Goal: Task Accomplishment & Management: Check status

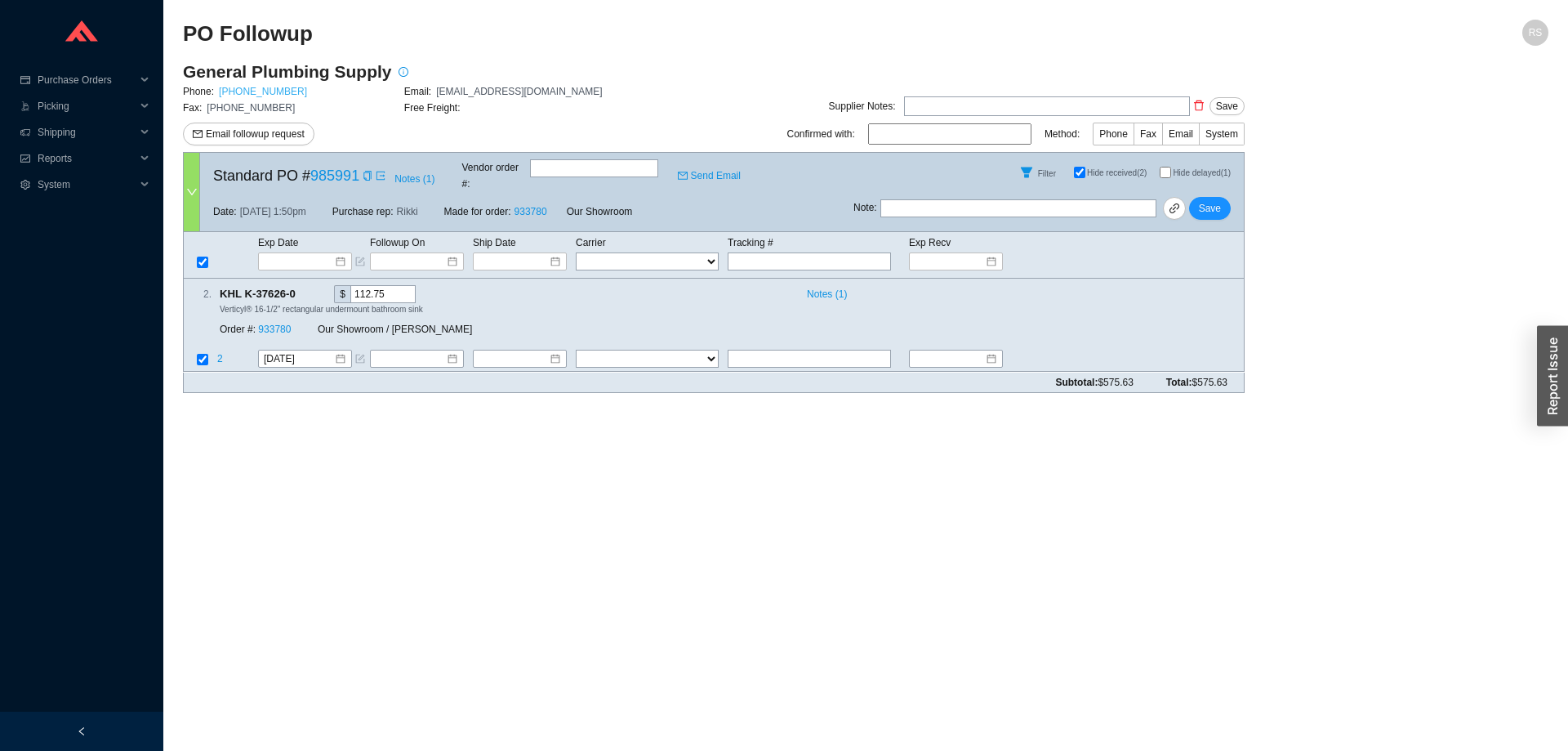
click at [247, 93] on link "[PHONE_NUMBER]" at bounding box center [263, 91] width 89 height 12
click at [1118, 137] on span "Phone" at bounding box center [1113, 134] width 28 height 12
click at [1134, 137] on input "Phone" at bounding box center [1134, 137] width 0 height 0
click at [917, 141] on input at bounding box center [949, 134] width 163 height 21
type input "[PERSON_NAME]"
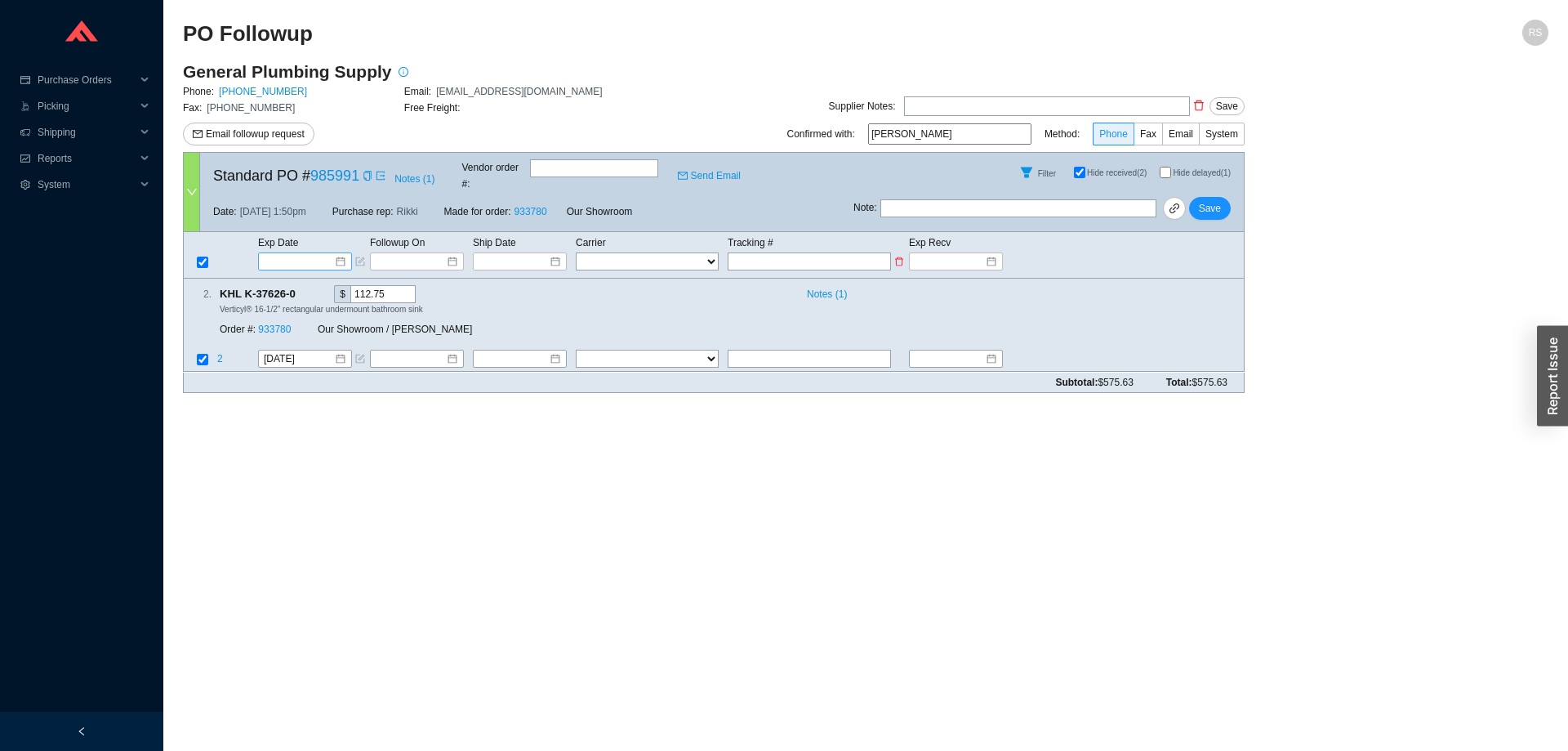
click at [307, 254] on input at bounding box center [300, 262] width 69 height 16
click at [608, 499] on main "PO Followup RS General Plumbing Supply Phone: [PHONE_NUMBER] Email: [PERSON_NAM…" at bounding box center [865, 385] width 1366 height 731
drag, startPoint x: 219, startPoint y: 281, endPoint x: 1229, endPoint y: 368, distance: 1013.7
click at [1229, 368] on form "Standard PO # 985991 Notes ( 1 ) Vendor order # : Send Email Filter Hide receiv…" at bounding box center [714, 271] width 1062 height 240
click at [1229, 372] on div "Subtotal: $575.63 Total: $575.63" at bounding box center [714, 382] width 1062 height 20
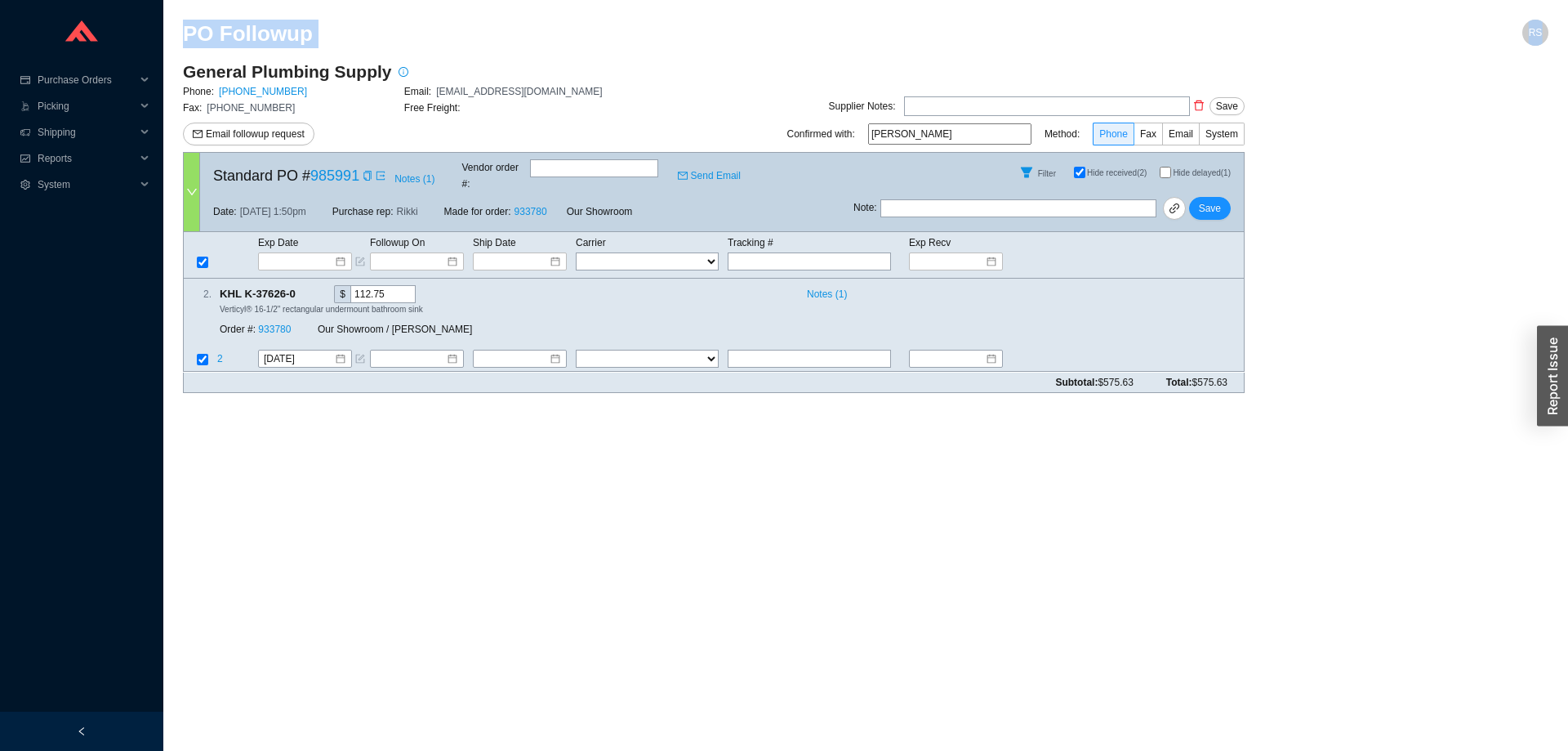
drag, startPoint x: 1233, startPoint y: 366, endPoint x: 183, endPoint y: 10, distance: 1108.7
click at [183, 10] on section "PO Followup RS General Plumbing Supply Phone: [PHONE_NUMBER] Email: [PERSON_NAM…" at bounding box center [865, 375] width 1405 height 751
drag, startPoint x: 183, startPoint y: 10, endPoint x: 1221, endPoint y: 367, distance: 1097.7
click at [1221, 367] on section "PO Followup RS General Plumbing Supply Phone: [PHONE_NUMBER] Email: [PERSON_NAM…" at bounding box center [865, 375] width 1405 height 751
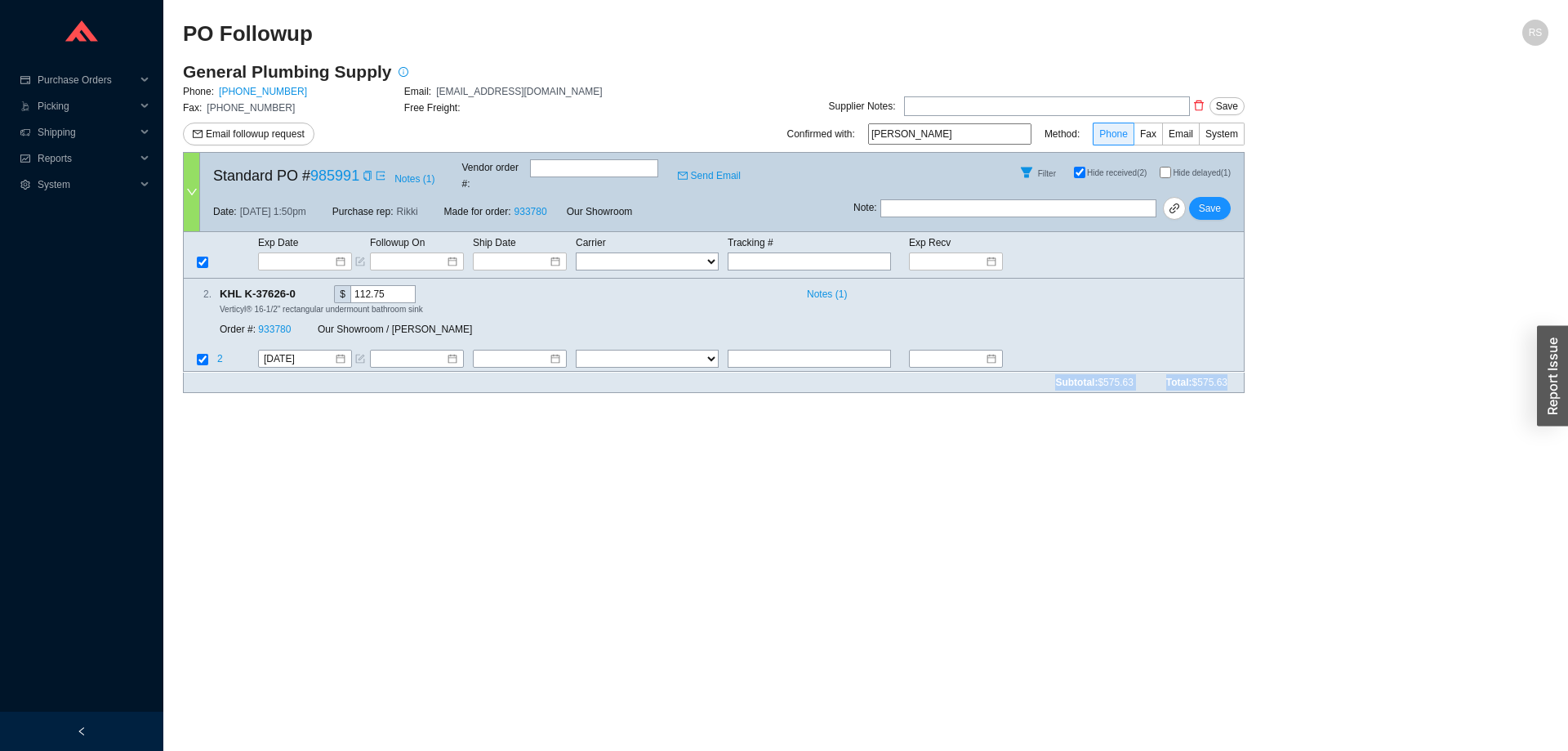
click at [1221, 377] on span "$575.63" at bounding box center [1210, 382] width 35 height 12
click at [1227, 377] on span "$575.63" at bounding box center [1210, 382] width 35 height 12
drag, startPoint x: 1227, startPoint y: 367, endPoint x: 183, endPoint y: 27, distance: 1098.0
click at [183, 27] on section "PO Followup RS General Plumbing Supply Phone: [PHONE_NUMBER] Email: [PERSON_NAM…" at bounding box center [865, 213] width 1366 height 387
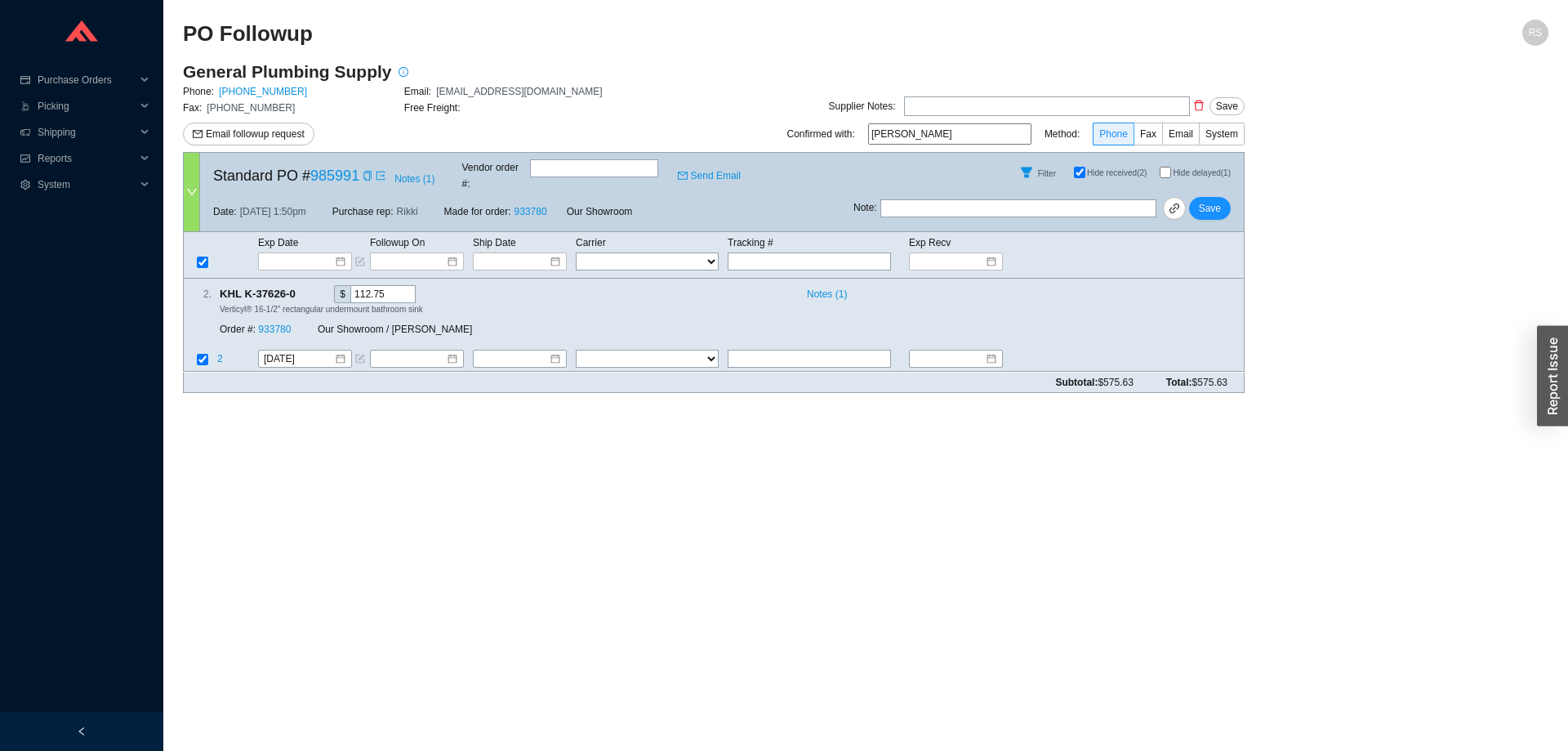
click at [183, 27] on h2 "PO Followup" at bounding box center [694, 34] width 1024 height 28
drag, startPoint x: 183, startPoint y: 27, endPoint x: 1234, endPoint y: 379, distance: 1108.4
click at [1234, 379] on section "PO Followup RS General Plumbing Supply Phone: [PHONE_NUMBER] Email: [PERSON_NAM…" at bounding box center [865, 213] width 1366 height 387
click at [1234, 379] on div "General Plumbing Supply Phone: [PHONE_NUMBER] Email: [EMAIL_ADDRESS][DOMAIN_NAM…" at bounding box center [714, 233] width 1062 height 346
drag, startPoint x: 1230, startPoint y: 369, endPoint x: 175, endPoint y: 12, distance: 1113.8
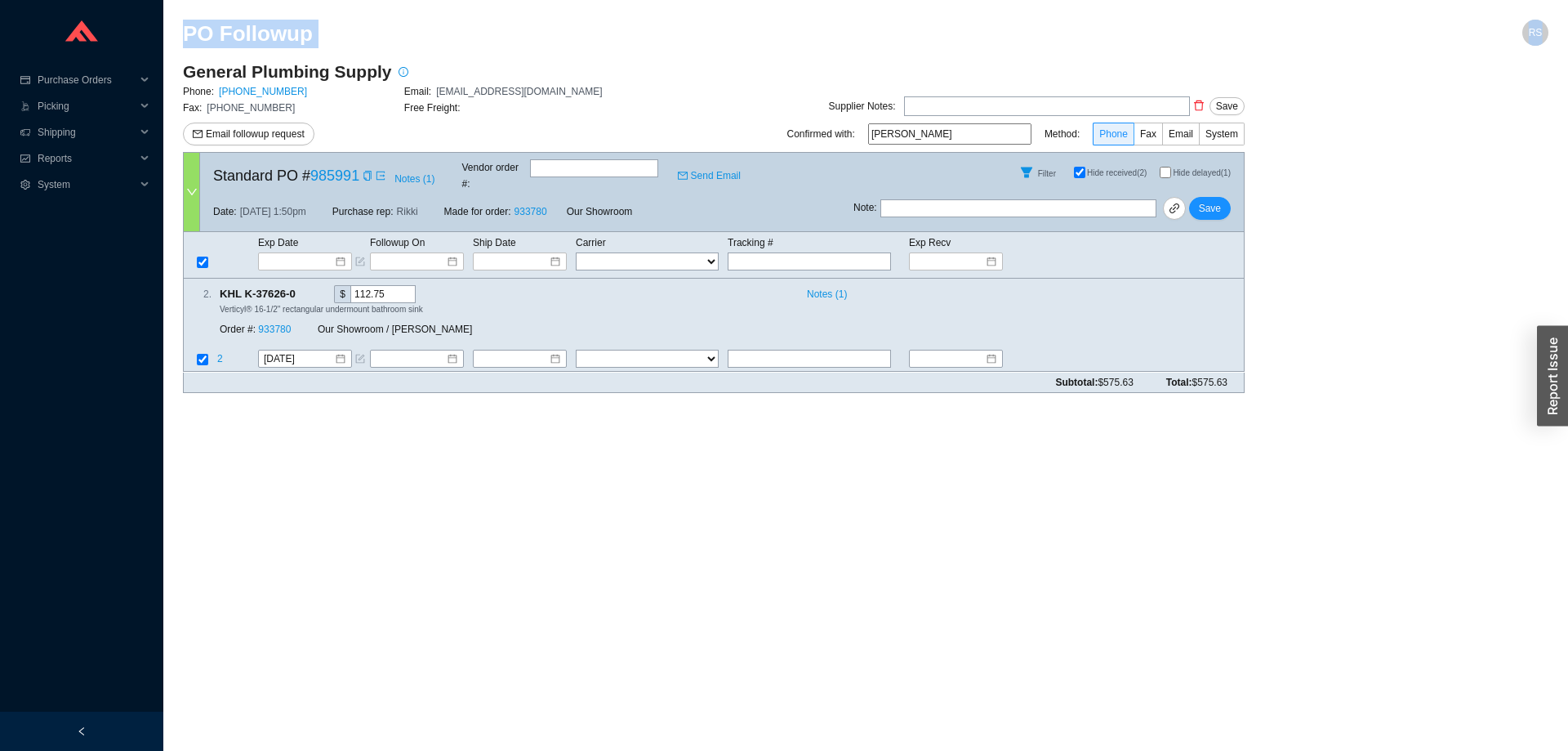
click at [174, 12] on section "PO Followup RS General Plumbing Supply Phone: [PHONE_NUMBER] Email: [PERSON_NAM…" at bounding box center [865, 375] width 1405 height 751
click at [175, 12] on section "PO Followup RS General Plumbing Supply Phone: [PHONE_NUMBER] Email: [PERSON_NAM…" at bounding box center [865, 375] width 1405 height 751
drag, startPoint x: 222, startPoint y: 276, endPoint x: 1233, endPoint y: 373, distance: 1015.6
click at [1233, 373] on form "Standard PO # 985991 Notes ( 1 ) Vendor order # : Send Email Filter Hide receiv…" at bounding box center [714, 271] width 1062 height 240
click at [1233, 373] on div "Subtotal: $575.63 Total: $575.63" at bounding box center [714, 382] width 1062 height 20
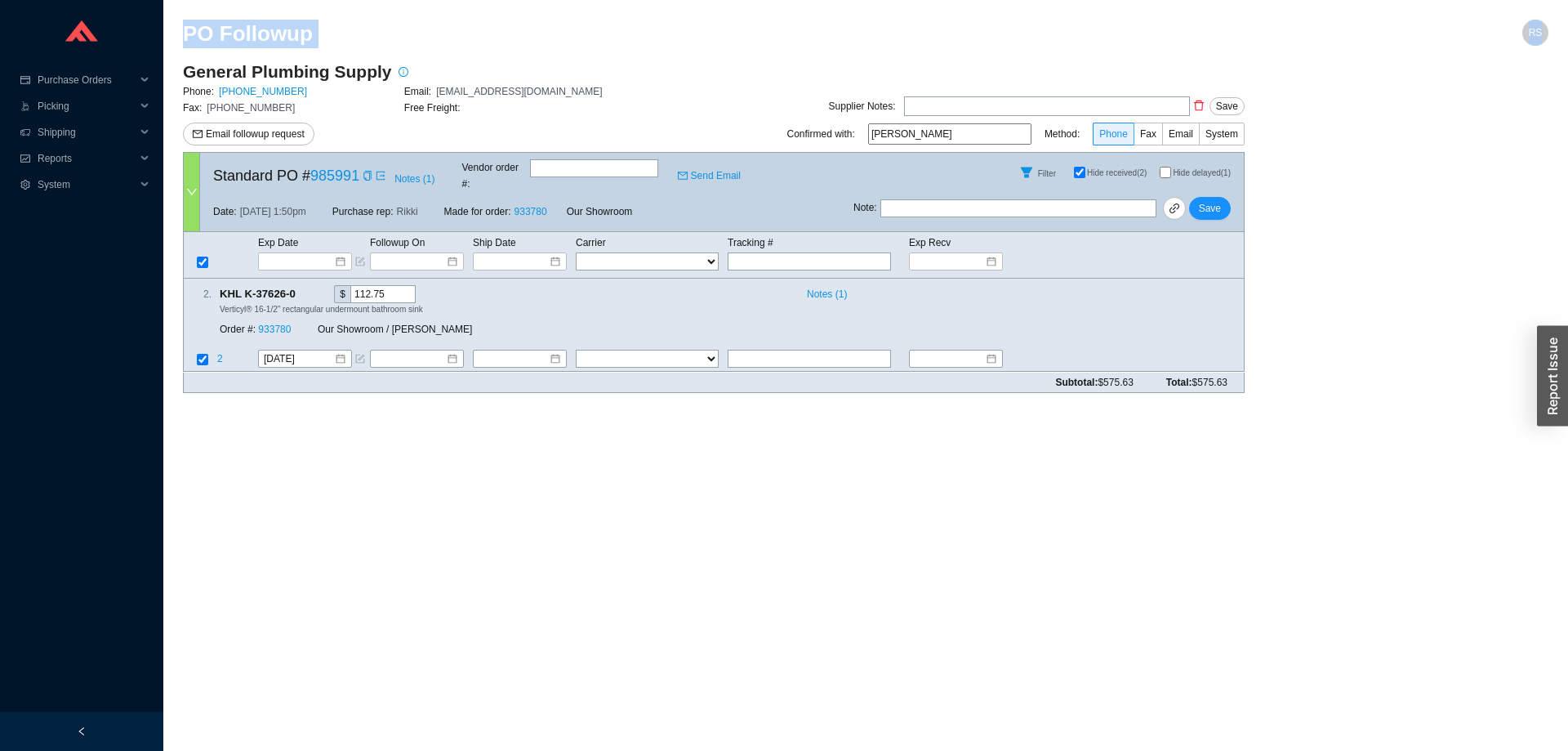
drag, startPoint x: 1233, startPoint y: 373, endPoint x: 184, endPoint y: 27, distance: 1104.6
click at [184, 27] on section "PO Followup RS General Plumbing Supply Phone: [PHONE_NUMBER] Email: [PERSON_NAM…" at bounding box center [865, 213] width 1366 height 387
click at [184, 27] on h2 "PO Followup" at bounding box center [694, 34] width 1024 height 28
drag, startPoint x: 222, startPoint y: 274, endPoint x: 1232, endPoint y: 367, distance: 1014.3
click at [1232, 367] on form "Standard PO # 985991 Notes ( 1 ) Vendor order # : Send Email Filter Hide receiv…" at bounding box center [714, 271] width 1062 height 240
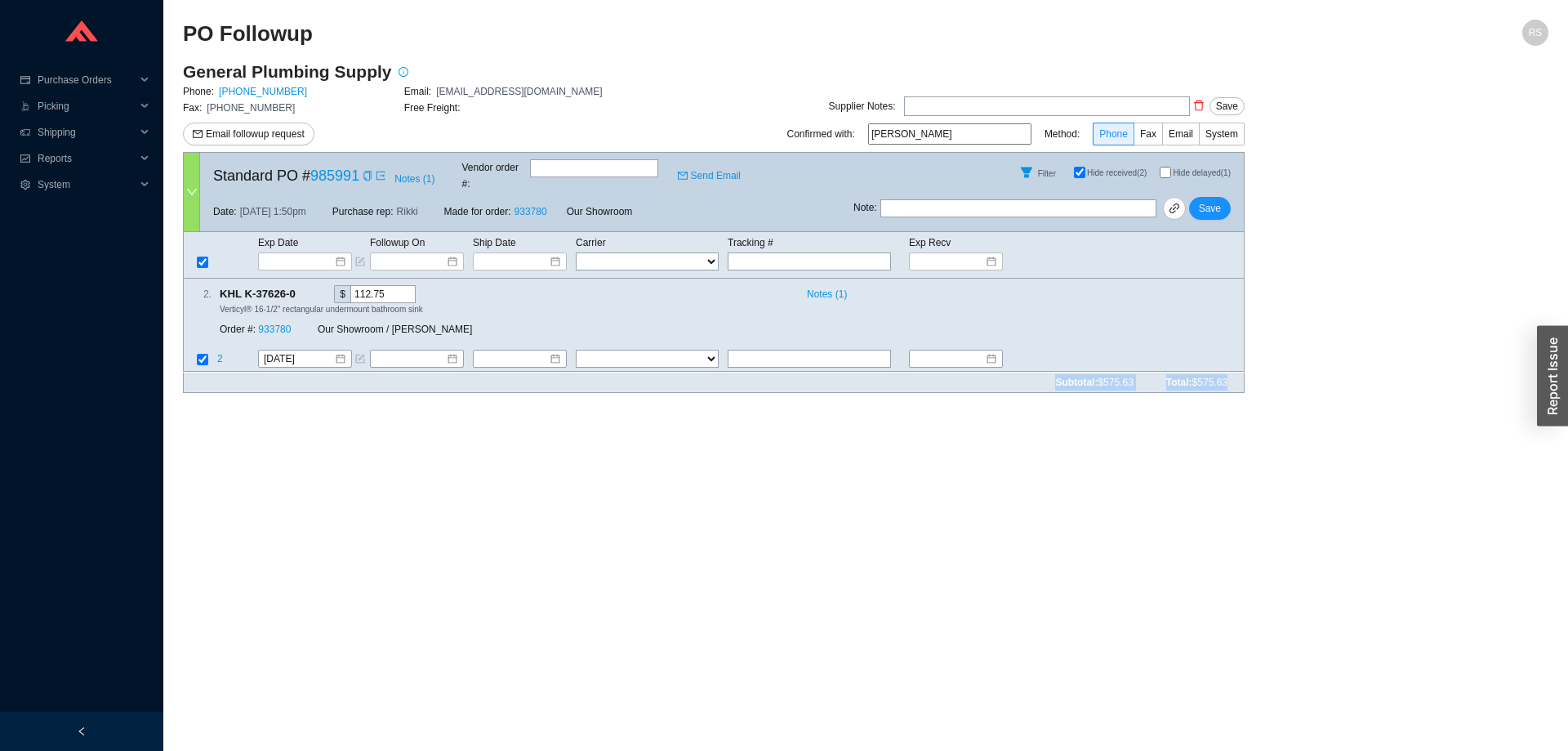
click at [1233, 372] on div "Subtotal: $575.63 Total: $575.63" at bounding box center [714, 382] width 1062 height 20
